Goal: Task Accomplishment & Management: Use online tool/utility

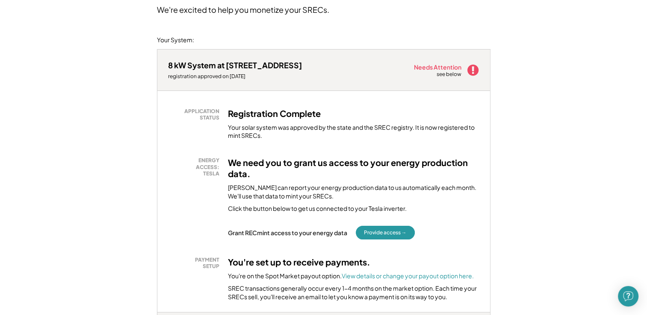
scroll to position [85, 0]
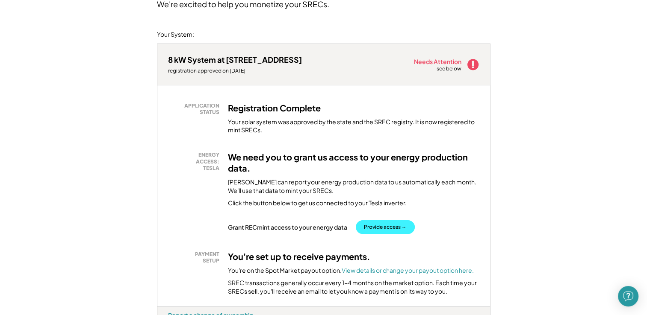
click at [386, 230] on button "Provide access →" at bounding box center [385, 228] width 59 height 14
